Goal: Check status: Check status

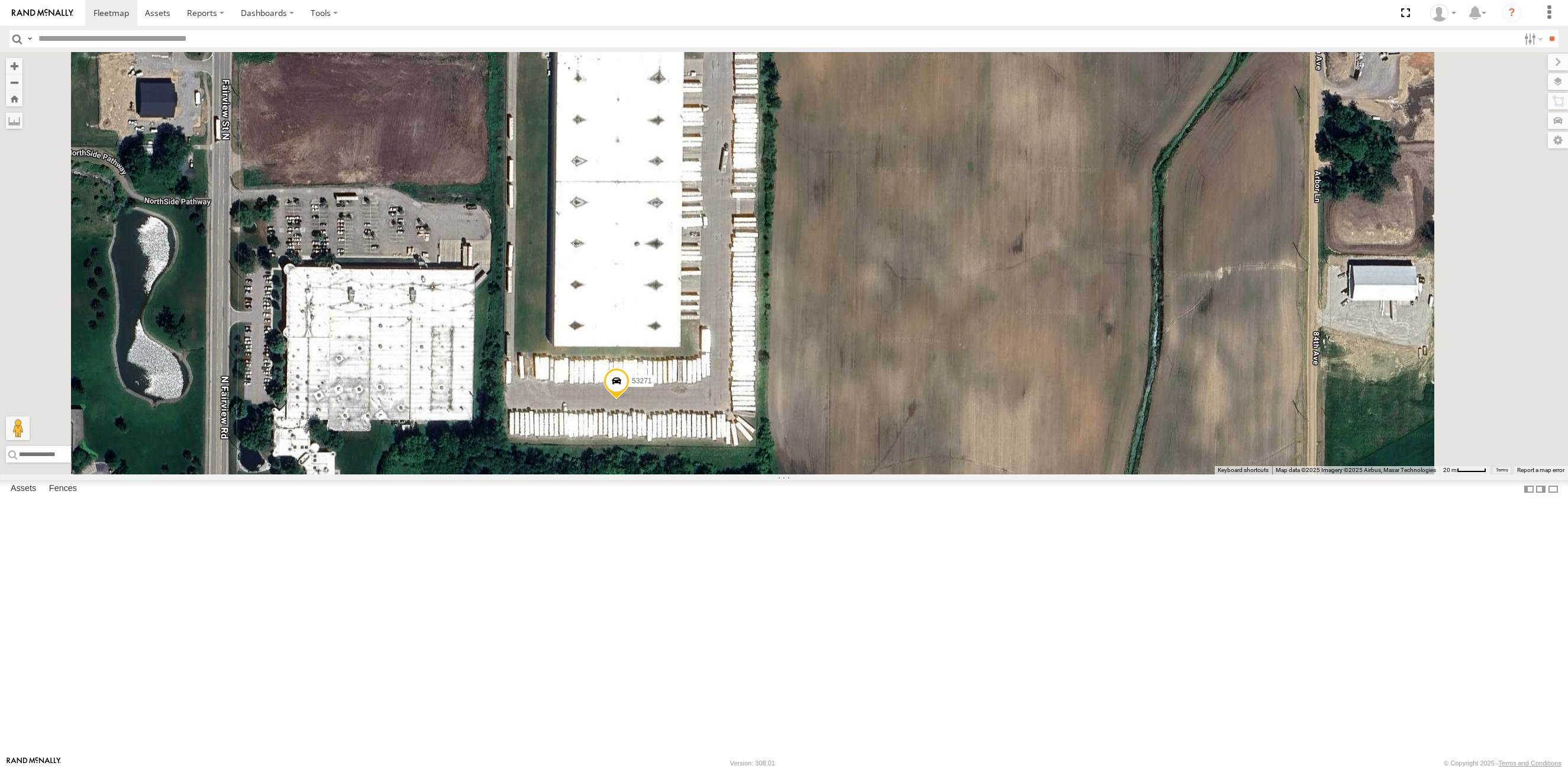
drag, startPoint x: 791, startPoint y: 189, endPoint x: 790, endPoint y: 315, distance: 126.0
click at [790, 315] on div "53280 53143 53253 53271 53216 53279 53275 53204 53101 53152 53266 53249 53276 5…" at bounding box center [784, 263] width 1568 height 422
click at [629, 400] on span at bounding box center [616, 384] width 26 height 32
click at [633, 386] on label at bounding box center [621, 383] width 23 height 9
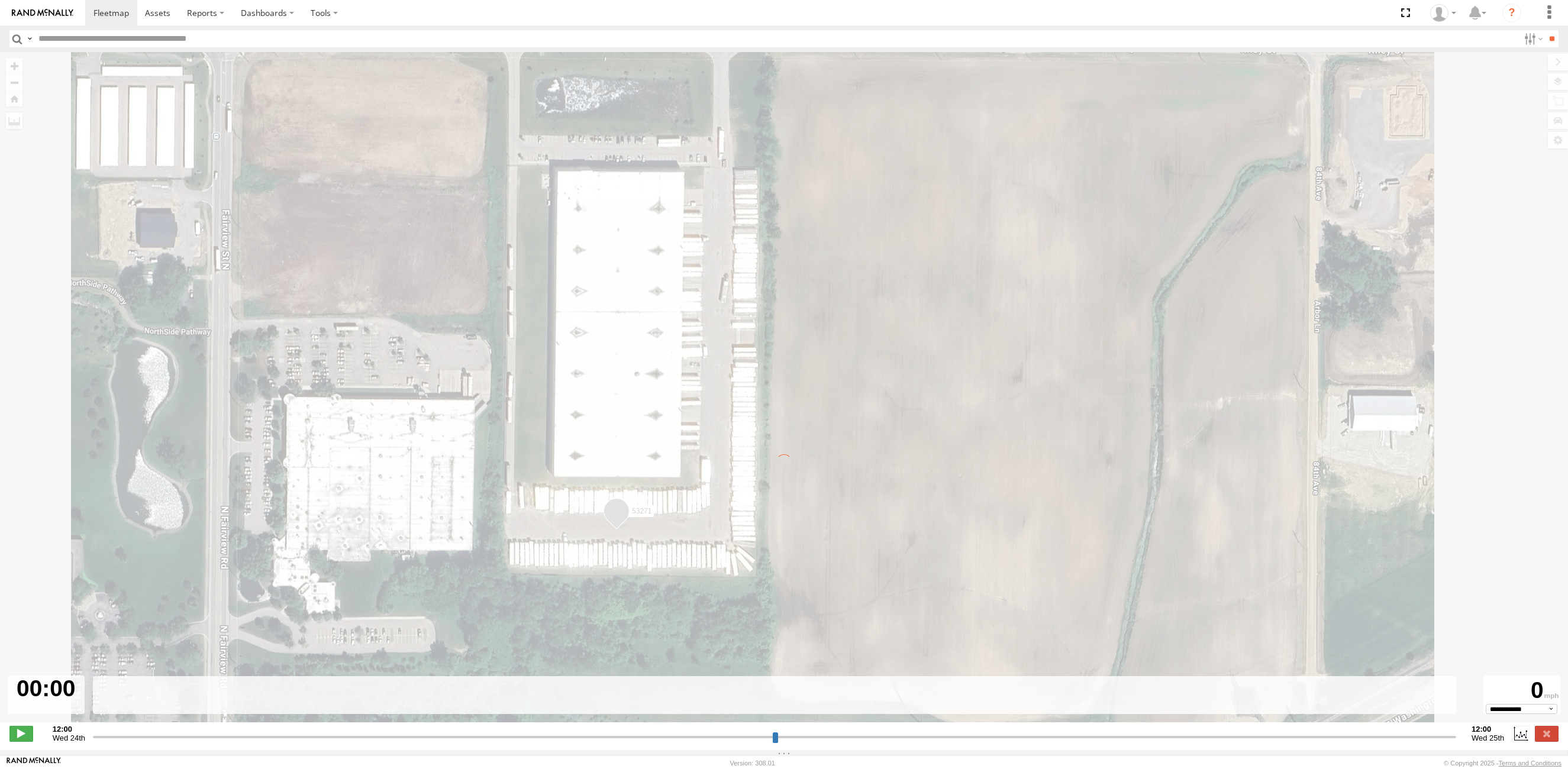
type input "**********"
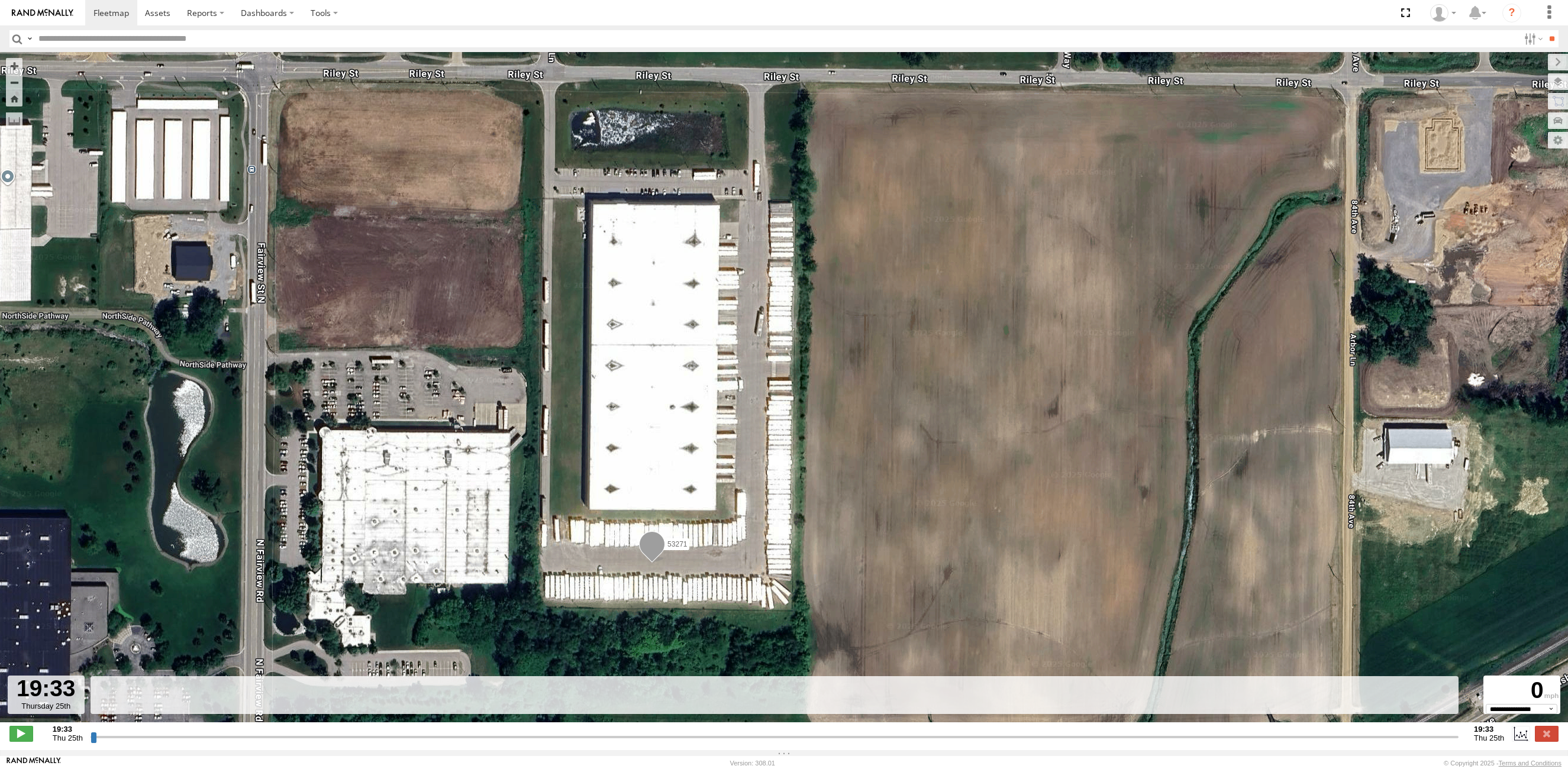
drag, startPoint x: 639, startPoint y: 279, endPoint x: 640, endPoint y: 391, distance: 112.0
click at [640, 391] on div "53271" at bounding box center [784, 393] width 1568 height 683
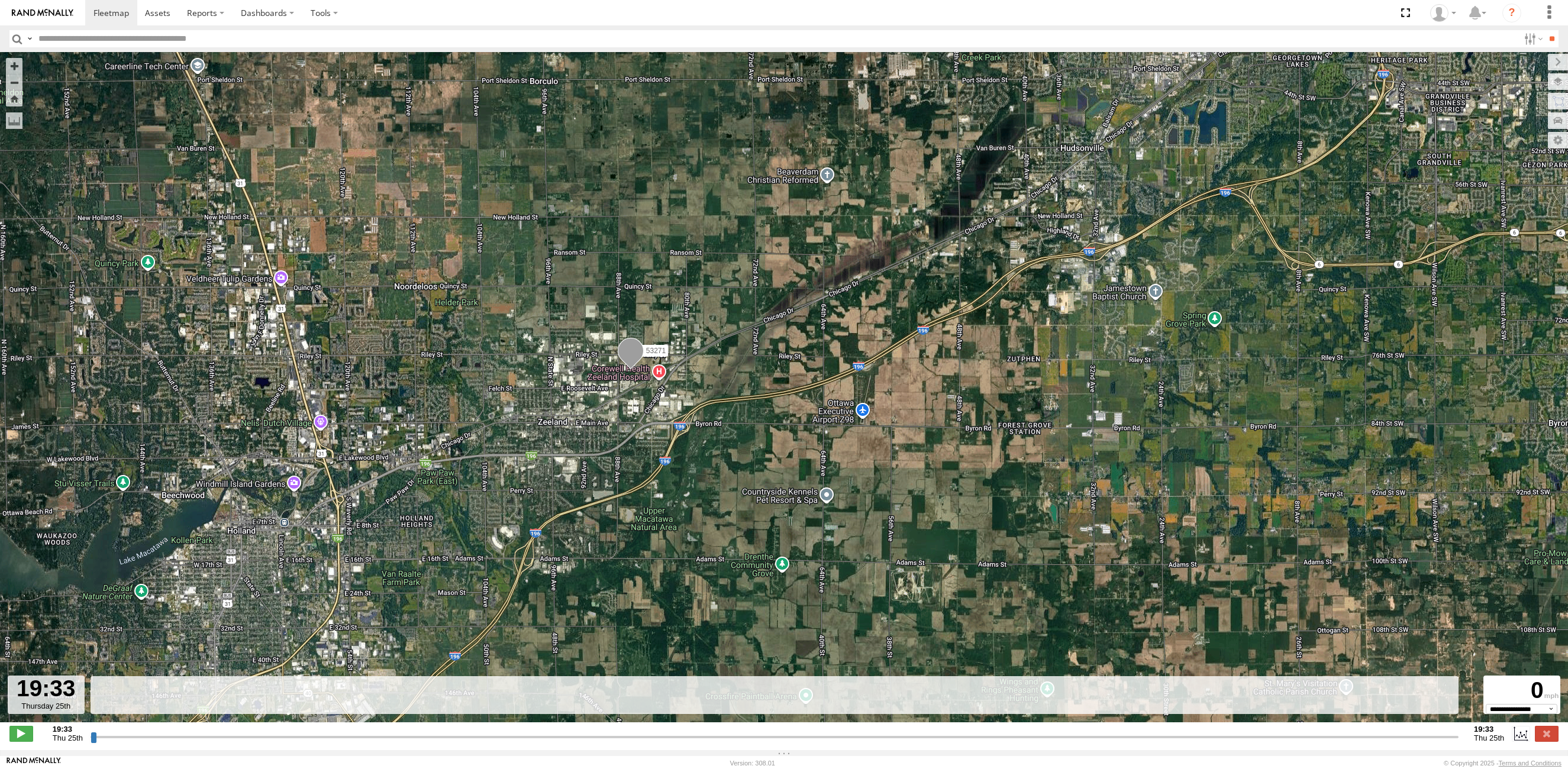
click at [529, 293] on div "53271" at bounding box center [784, 393] width 1568 height 683
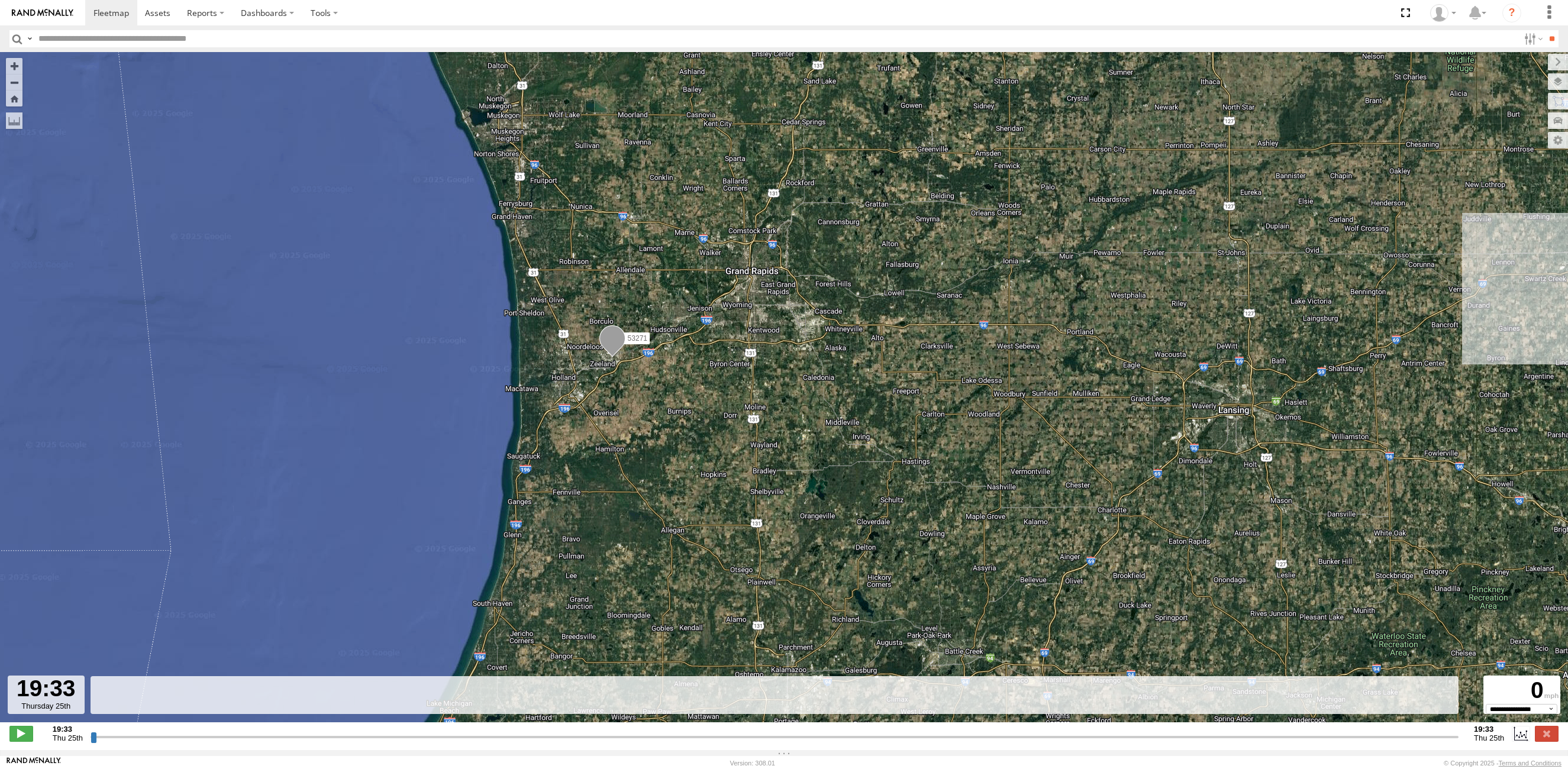
click at [16, 37] on input "button" at bounding box center [17, 39] width 16 height 17
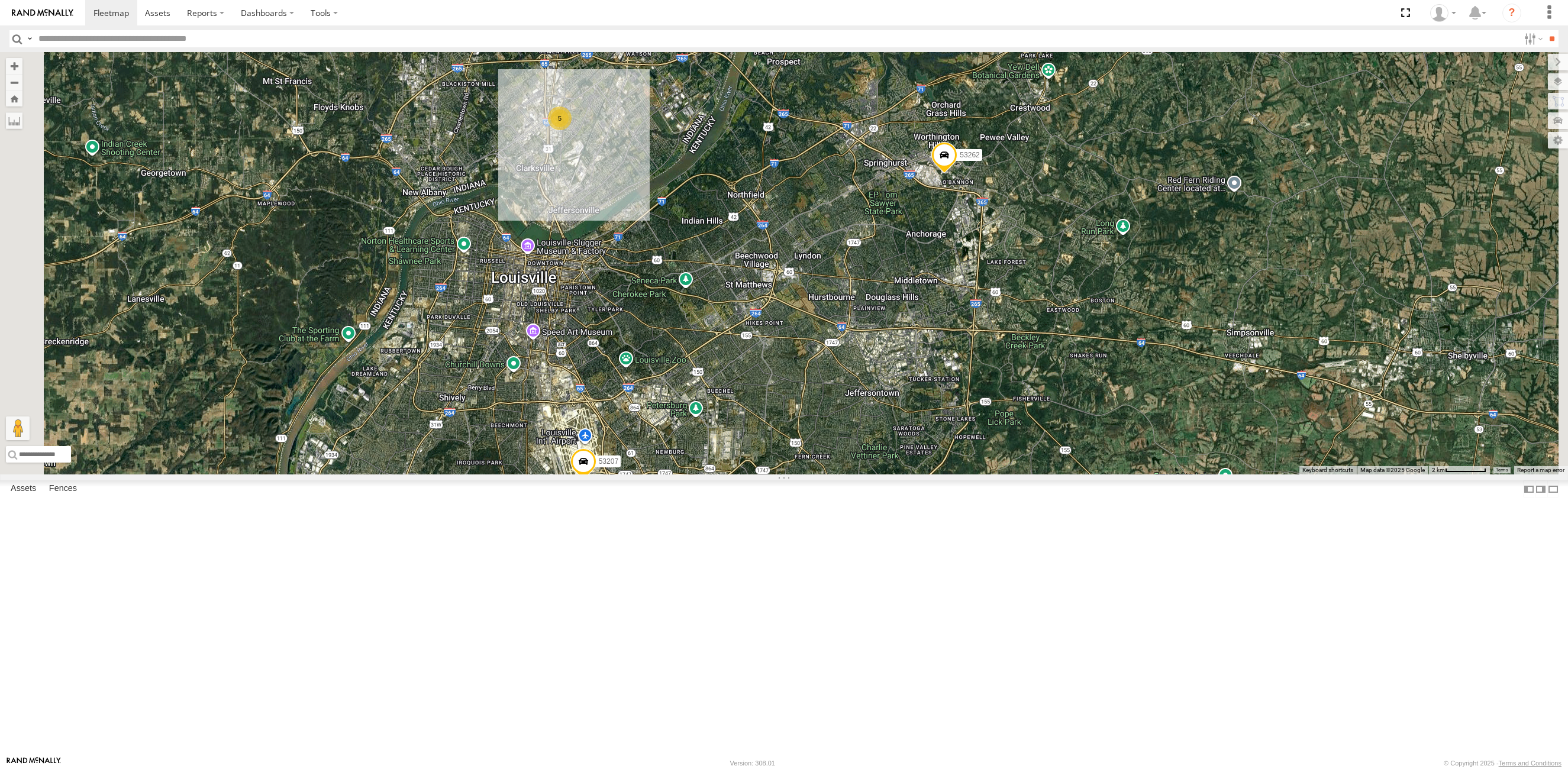
drag, startPoint x: 709, startPoint y: 465, endPoint x: 778, endPoint y: 351, distance: 133.3
click at [803, 474] on div "53271 53275 53228 53216 53279 53152 53249 53264 53144 53149 53262 53247 53204 5…" at bounding box center [784, 263] width 1568 height 422
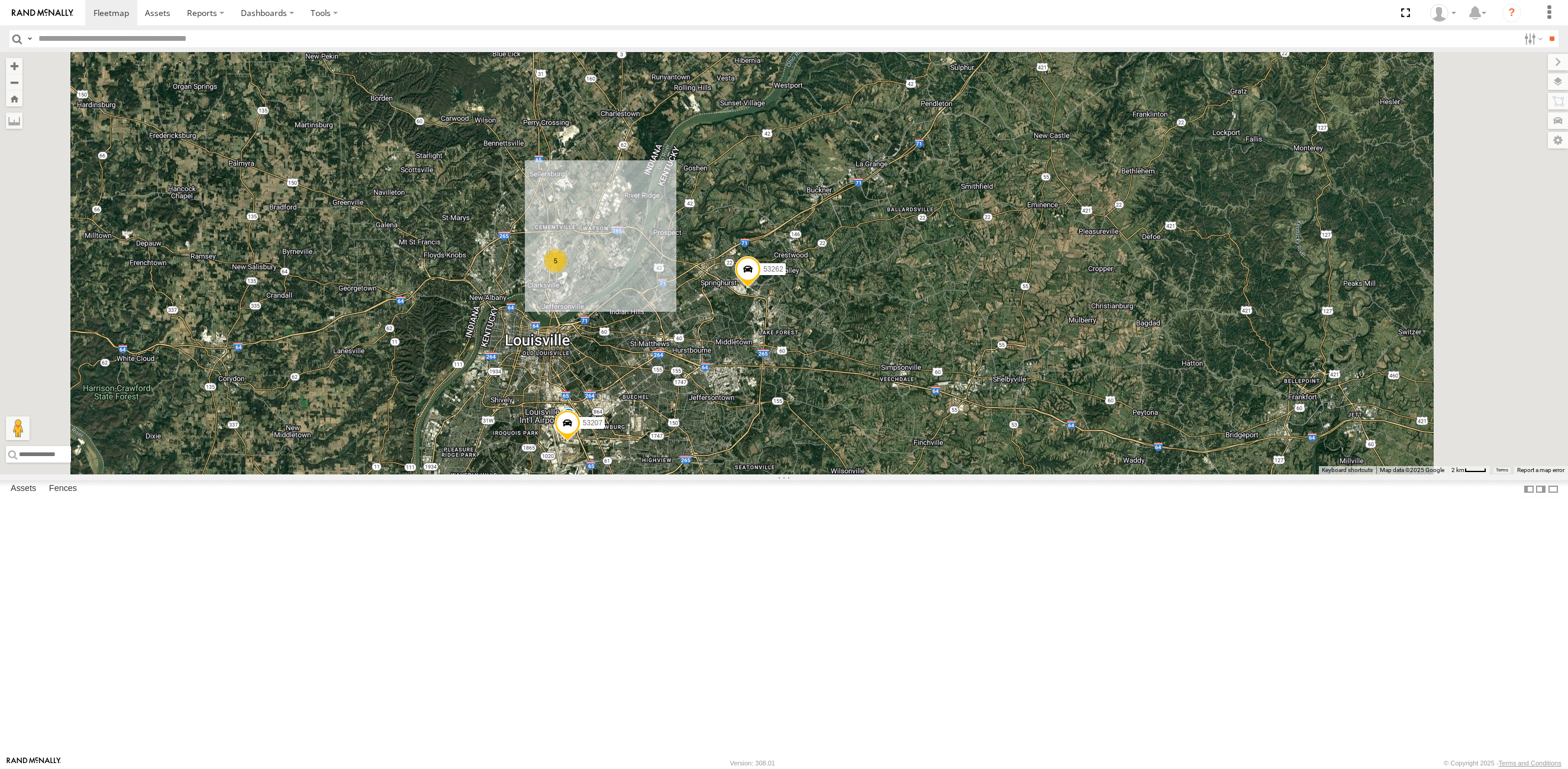
drag, startPoint x: 705, startPoint y: 304, endPoint x: 710, endPoint y: 429, distance: 125.1
click at [712, 435] on div "53271 53275 53228 53216 53279 53152 53249 53264 53144 53149 53262 53247 53204 5…" at bounding box center [784, 263] width 1568 height 422
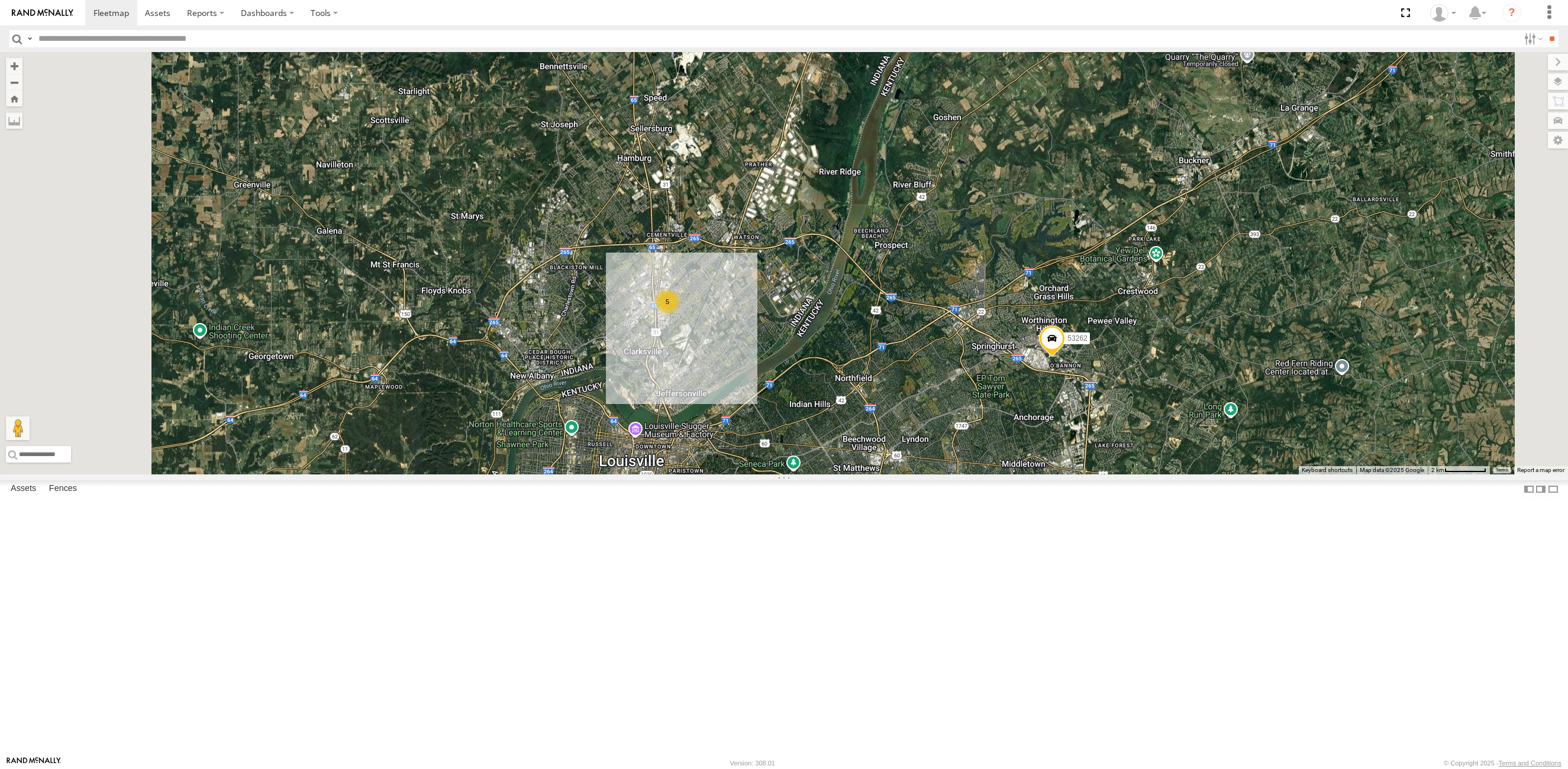
drag, startPoint x: 662, startPoint y: 320, endPoint x: 748, endPoint y: 431, distance: 140.4
click at [748, 431] on div "53271 53275 53228 53216 53279 53152 53249 53264 53144 53149 53262 53247 53204 5…" at bounding box center [784, 263] width 1568 height 422
